Goal: Information Seeking & Learning: Find specific fact

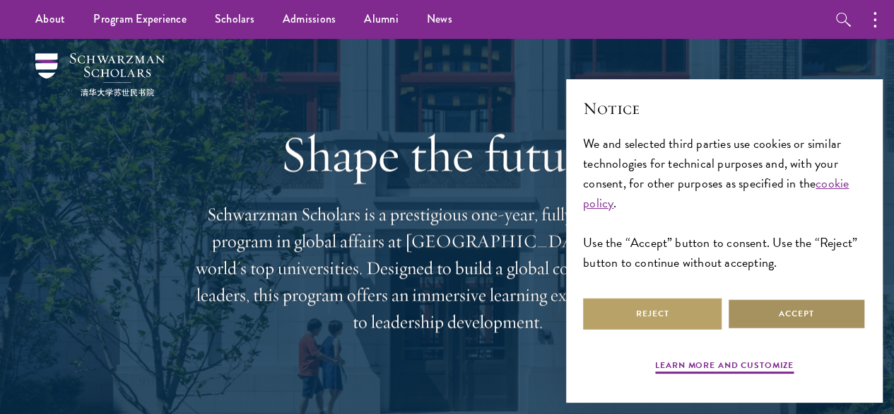
click at [788, 306] on button "Accept" at bounding box center [796, 314] width 139 height 32
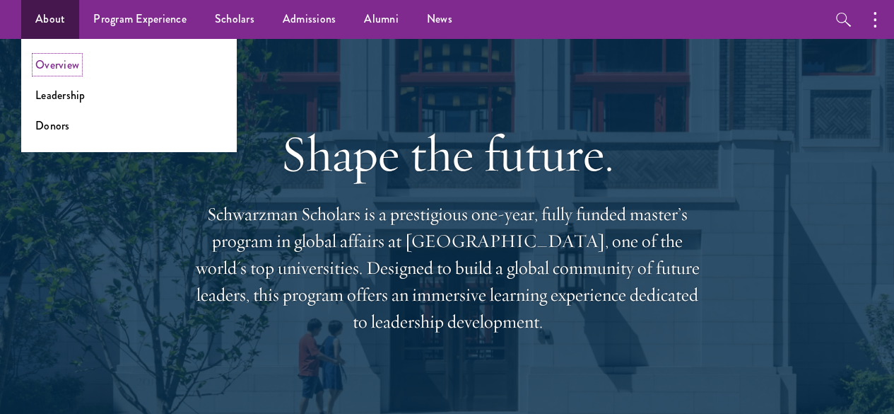
click at [64, 64] on link "Overview" at bounding box center [57, 65] width 44 height 16
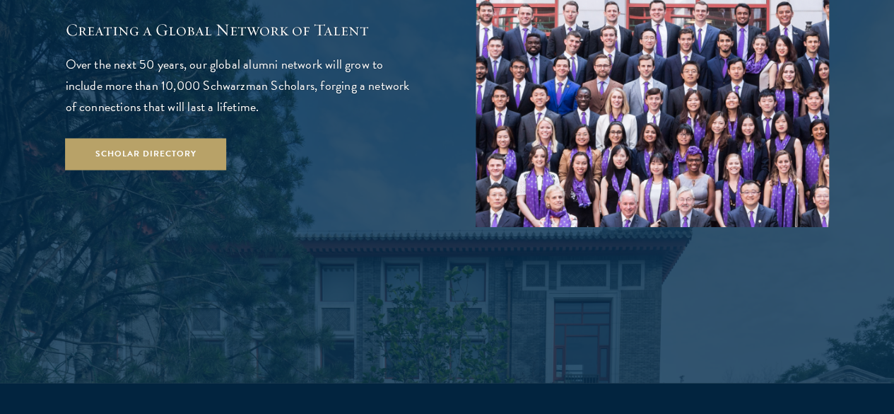
scroll to position [2462, 0]
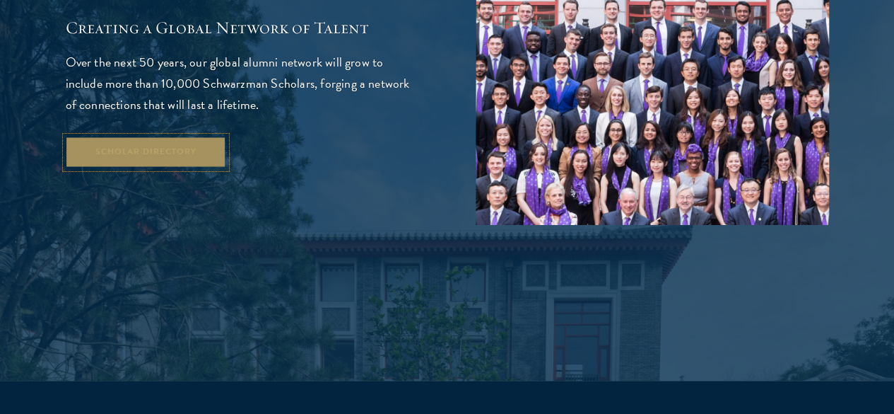
click at [178, 168] on link "Scholar Directory" at bounding box center [146, 152] width 161 height 32
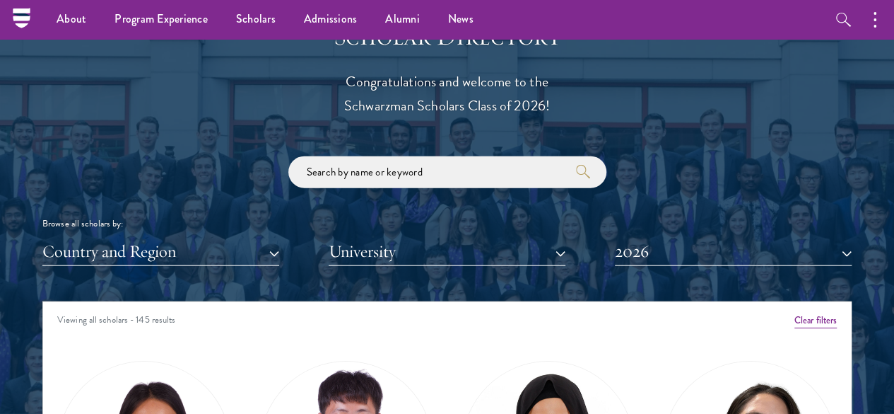
scroll to position [1541, 0]
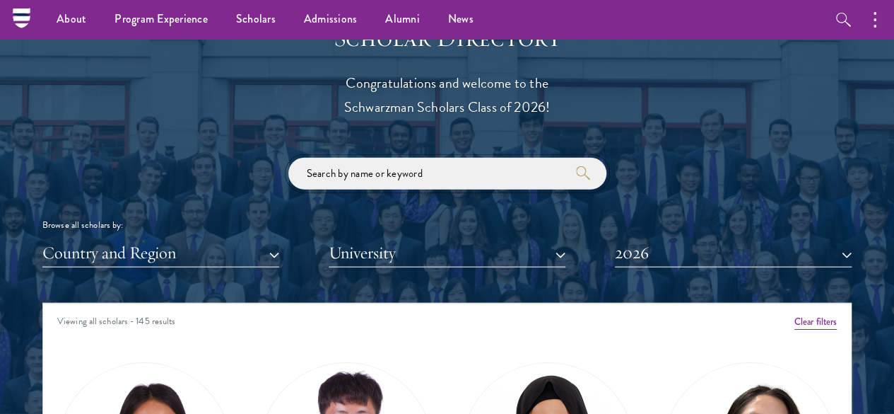
click at [368, 158] on input "search" at bounding box center [447, 174] width 318 height 32
type input "[PERSON_NAME]"
click button "submit" at bounding box center [0, 0] width 0 height 0
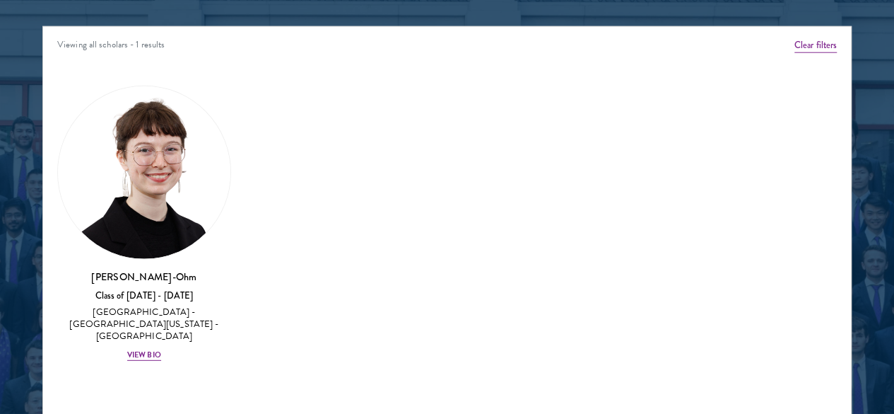
scroll to position [1818, 0]
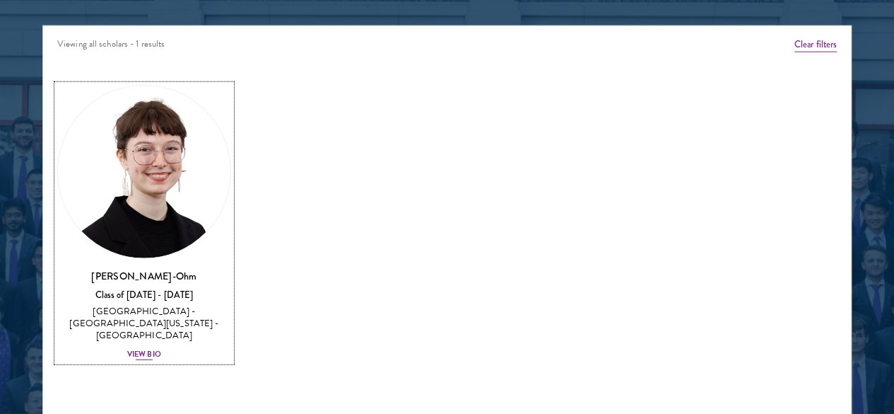
click at [161, 349] on div "View Bio" at bounding box center [144, 354] width 34 height 11
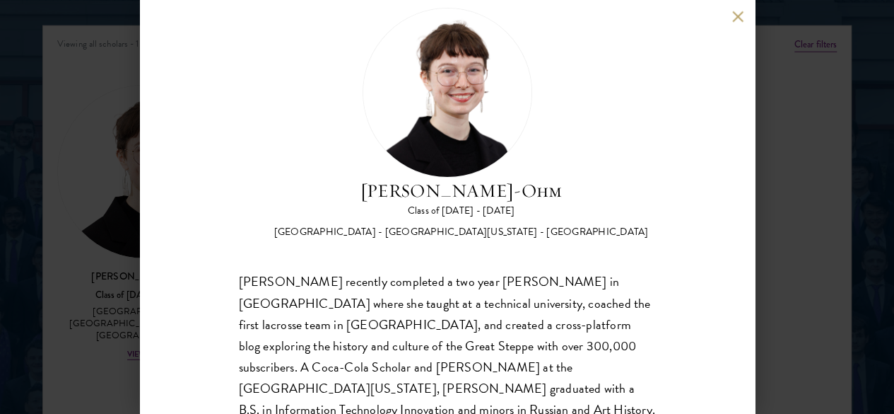
scroll to position [18, 0]
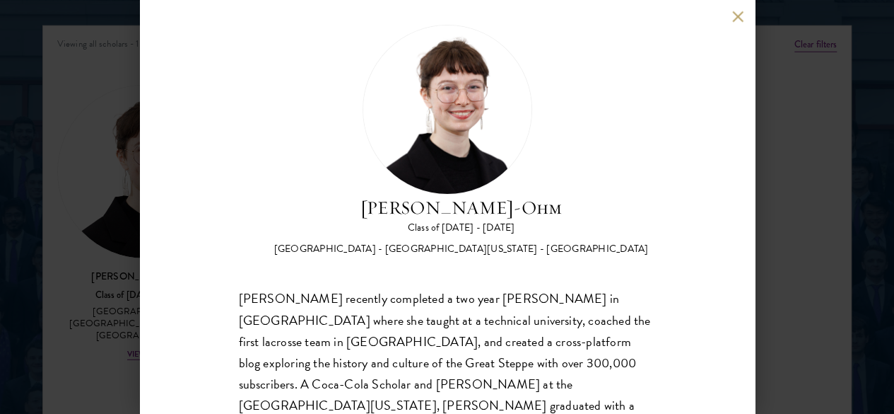
drag, startPoint x: 642, startPoint y: 84, endPoint x: 440, endPoint y: 70, distance: 202.7
click at [440, 194] on h2 "[PERSON_NAME]-Ohm" at bounding box center [461, 207] width 375 height 27
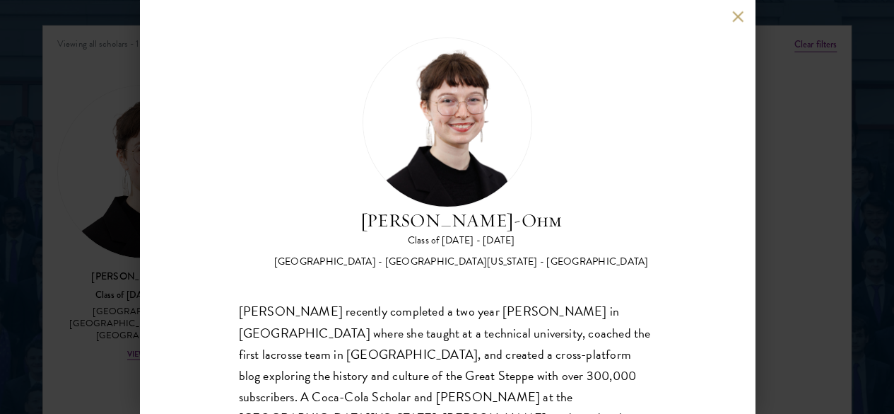
scroll to position [0, 0]
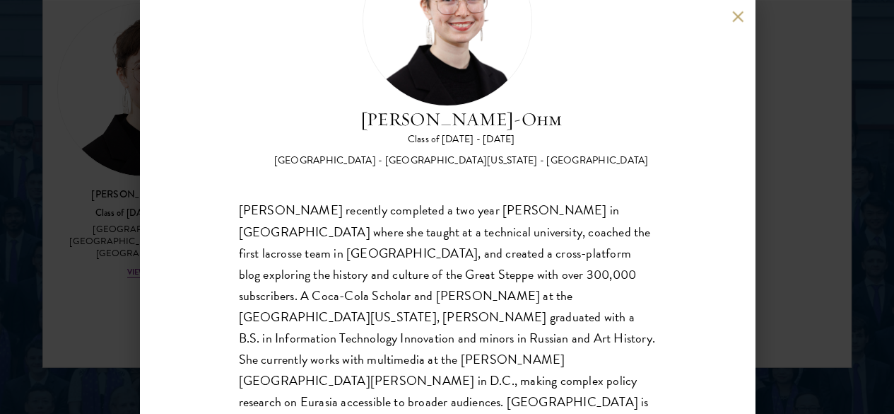
scroll to position [1906, 0]
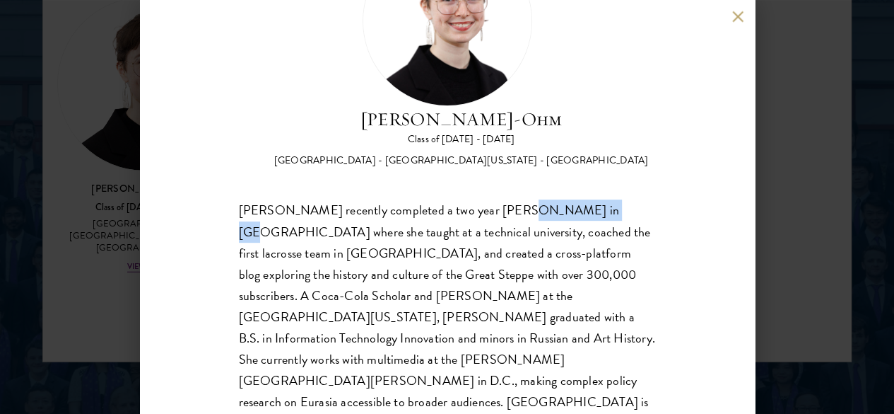
drag, startPoint x: 520, startPoint y: 149, endPoint x: 597, endPoint y: 142, distance: 76.7
click at [597, 200] on div "[PERSON_NAME] recently completed a two year [PERSON_NAME] in [GEOGRAPHIC_DATA] …" at bounding box center [447, 317] width 417 height 234
drag, startPoint x: 598, startPoint y: 146, endPoint x: 520, endPoint y: 144, distance: 77.8
click at [520, 200] on div "[PERSON_NAME] recently completed a two year [PERSON_NAME] in [GEOGRAPHIC_DATA] …" at bounding box center [447, 317] width 417 height 234
click at [819, 263] on div "[PERSON_NAME]-Ohm Class of [DATE] - [DATE] [GEOGRAPHIC_DATA] - [GEOGRAPHIC_DATA…" at bounding box center [447, 207] width 894 height 414
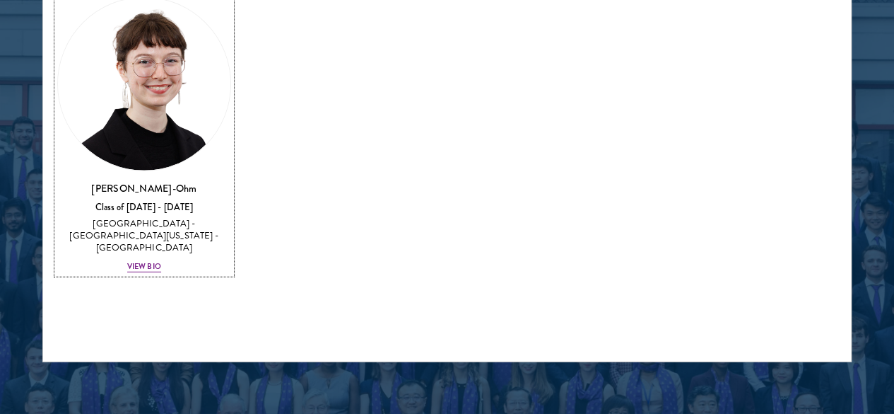
scroll to position [1875, 0]
